Goal: Ask a question

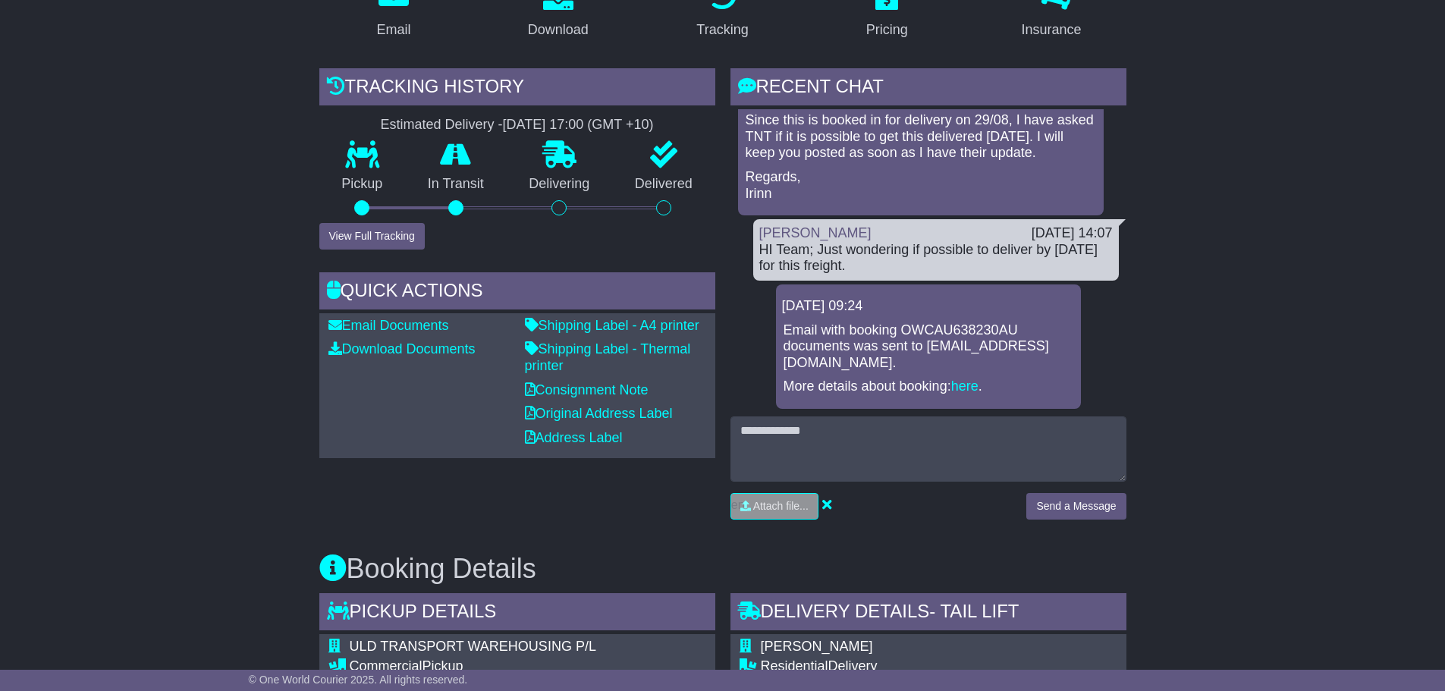
scroll to position [303, 0]
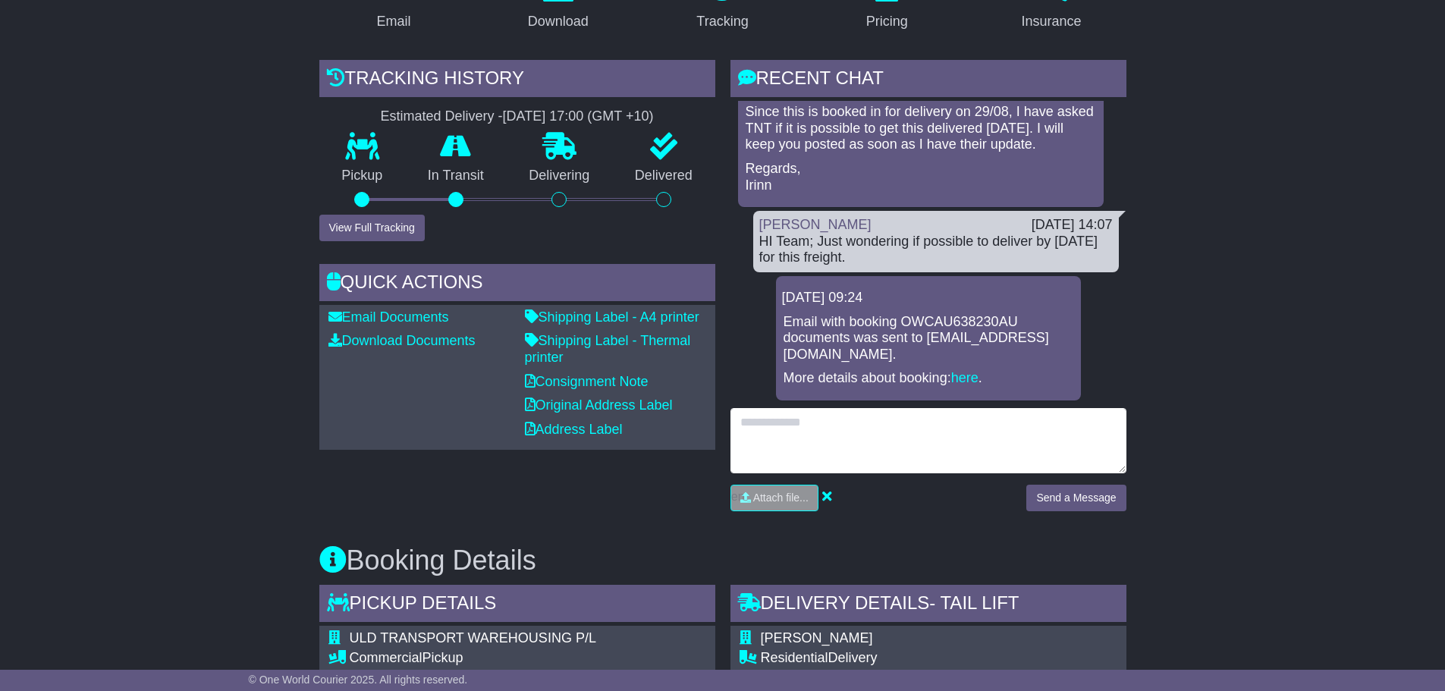
click at [974, 452] on textarea at bounding box center [928, 440] width 396 height 65
type textarea "**********"
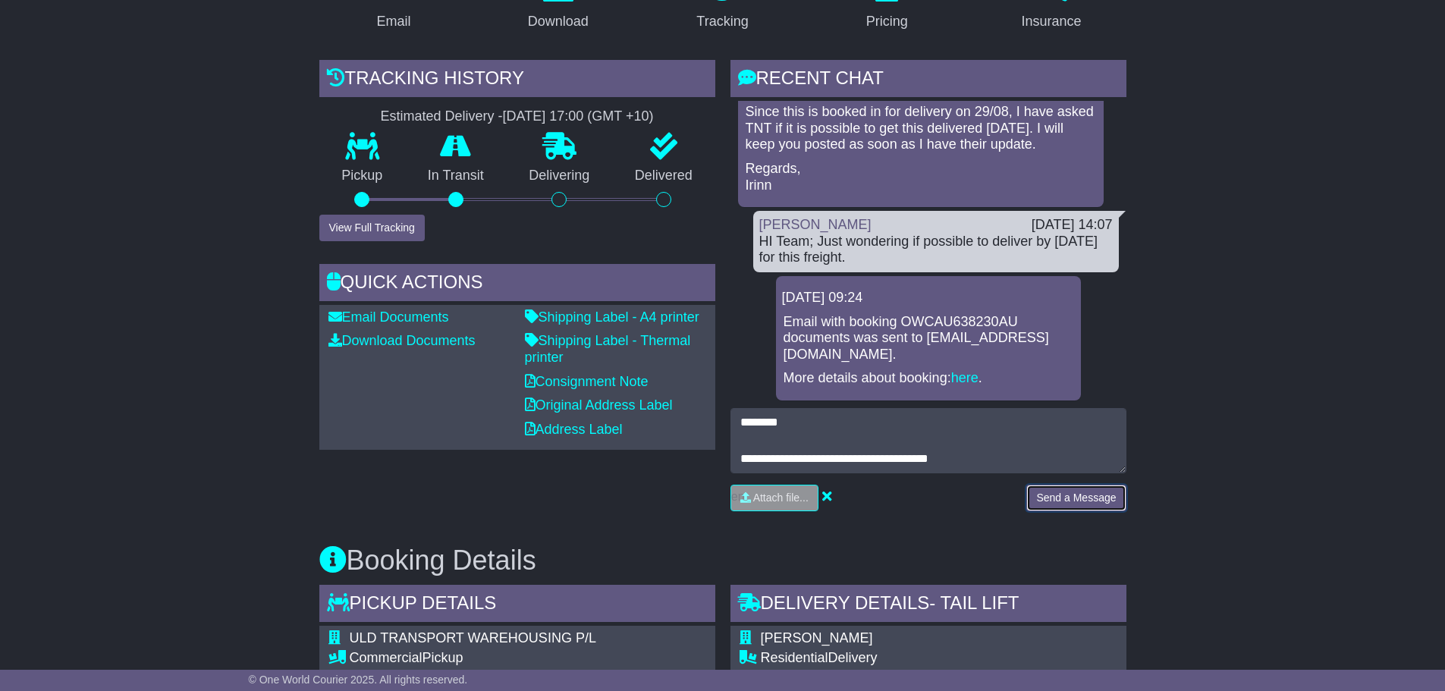
click at [1062, 495] on button "Send a Message" at bounding box center [1075, 498] width 99 height 27
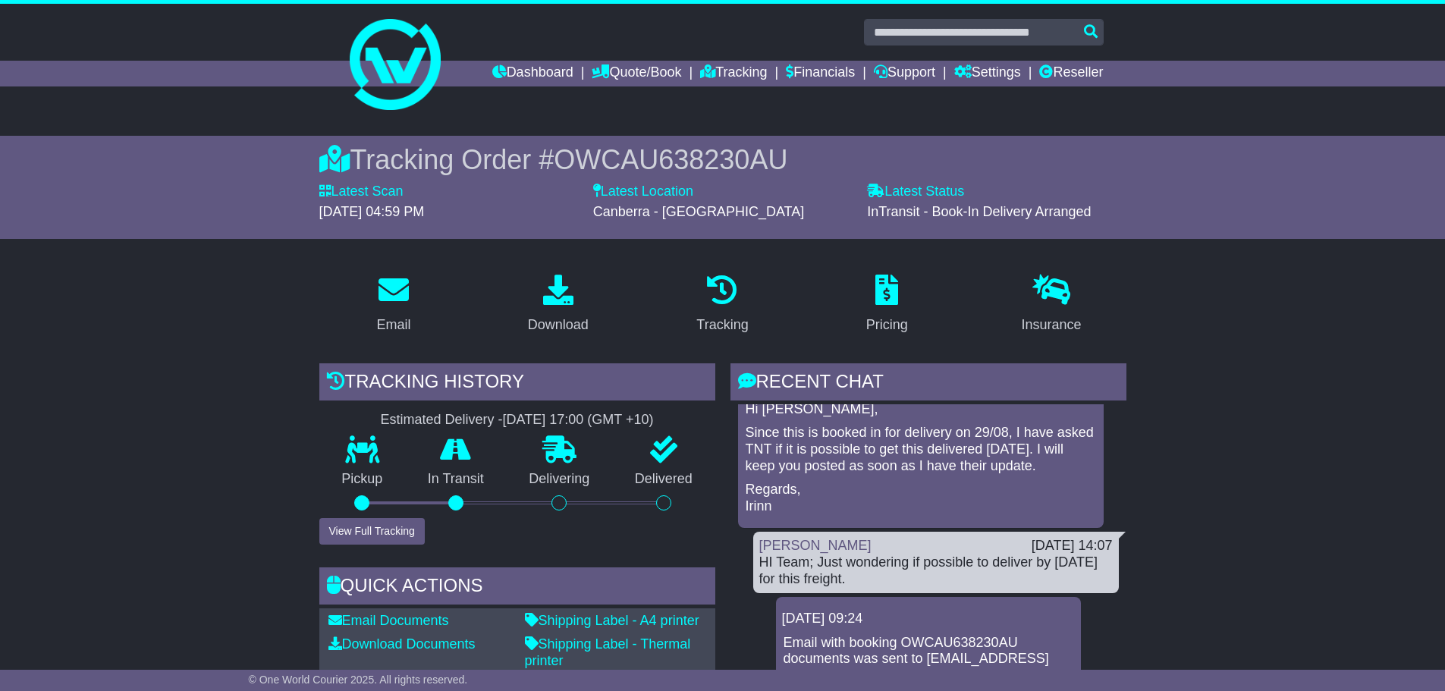
scroll to position [521, 0]
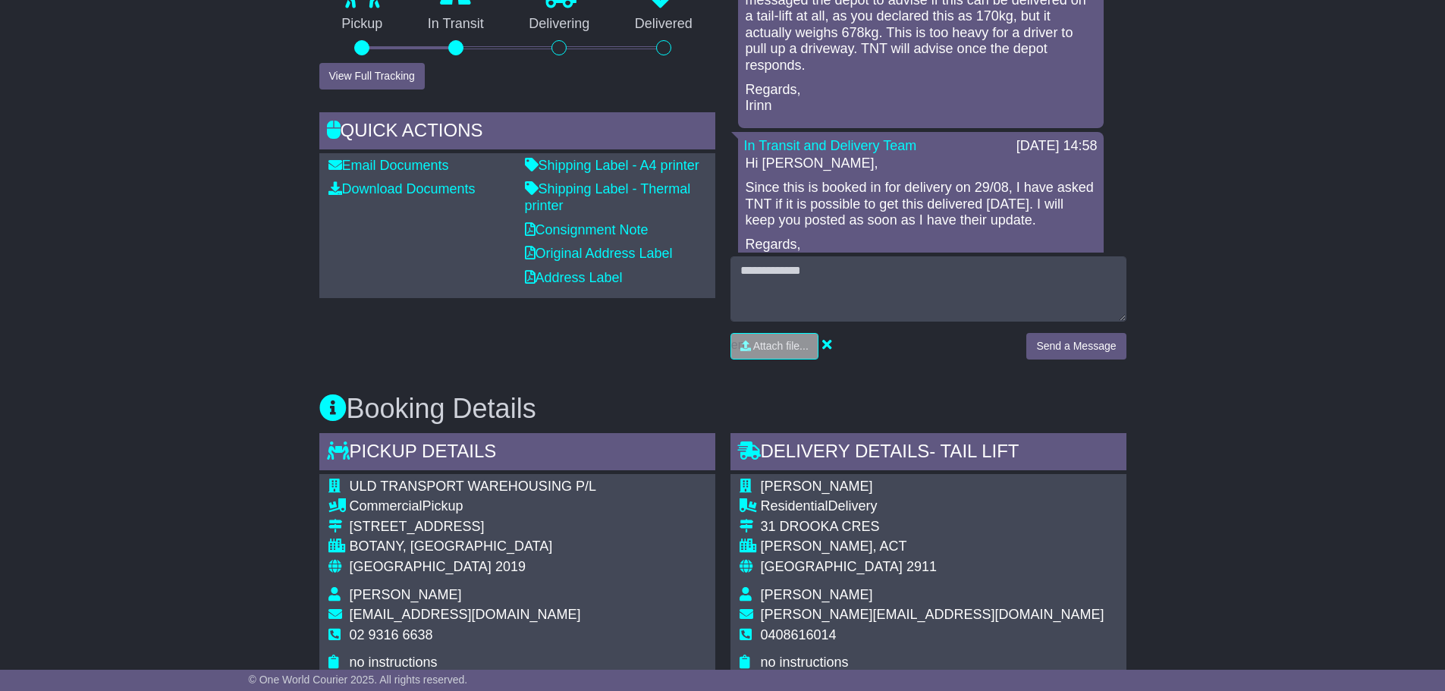
scroll to position [660, 0]
